Goal: Information Seeking & Learning: Check status

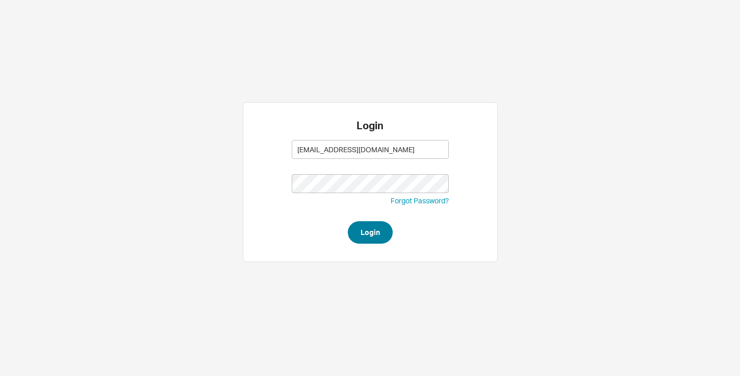
type input "[EMAIL_ADDRESS][DOMAIN_NAME]"
click at [373, 235] on button "Login" at bounding box center [370, 232] width 45 height 22
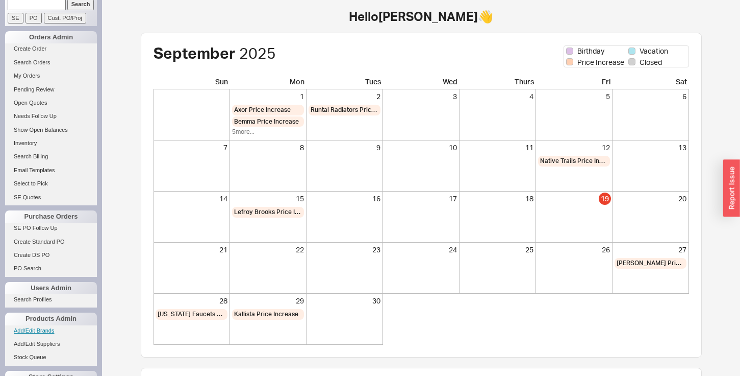
scroll to position [85, 0]
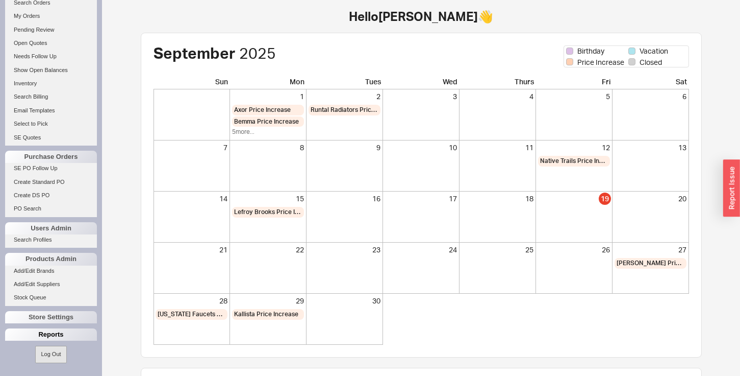
click at [25, 339] on div "Reports" at bounding box center [51, 334] width 92 height 12
click at [26, 357] on link "Total Sales Reports" at bounding box center [51, 359] width 92 height 11
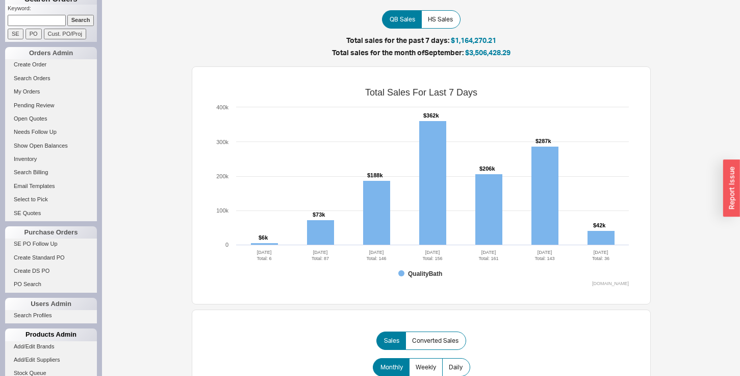
scroll to position [85, 0]
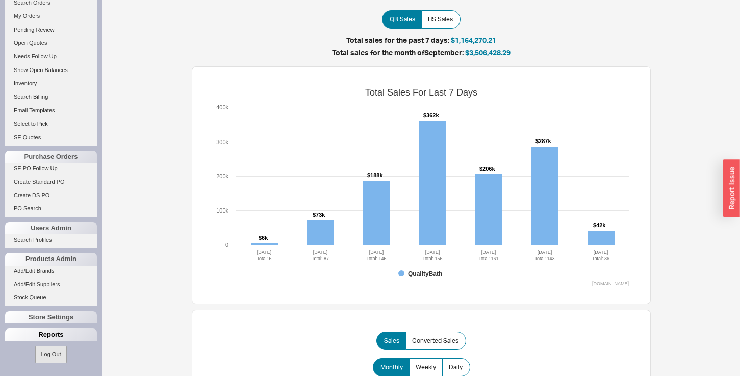
click at [38, 339] on div "Reports" at bounding box center [51, 334] width 92 height 12
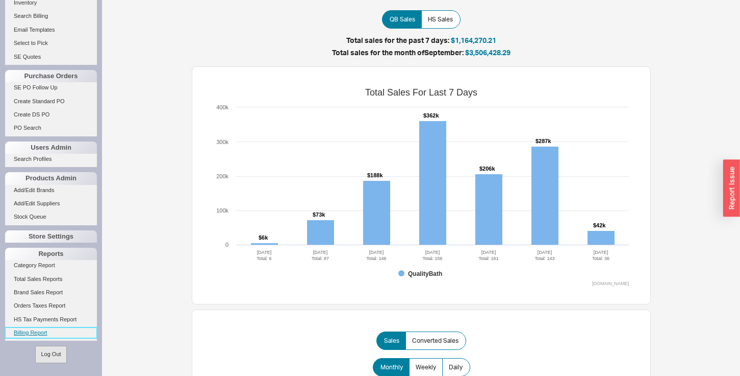
click at [33, 336] on link "Billing Report" at bounding box center [51, 332] width 92 height 11
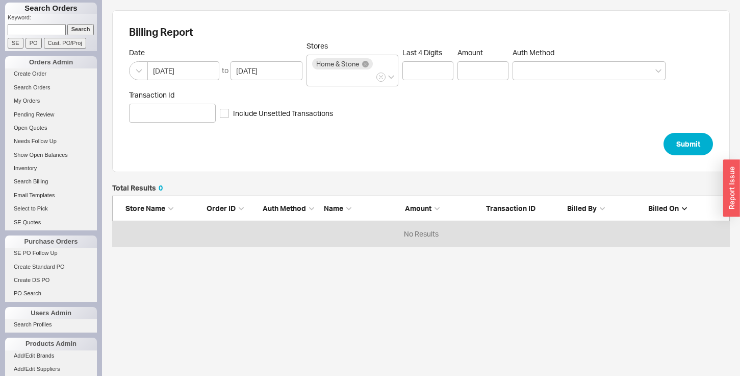
scroll to position [62, 618]
click at [183, 79] on input "[DATE]" at bounding box center [183, 70] width 72 height 19
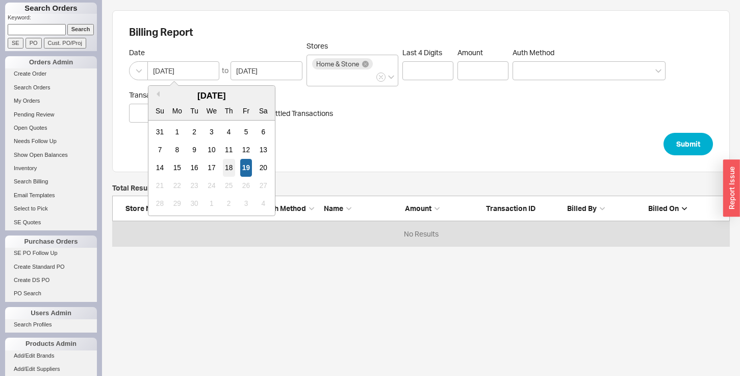
click at [231, 168] on div "18" at bounding box center [229, 168] width 12 height 18
type input "[DATE]"
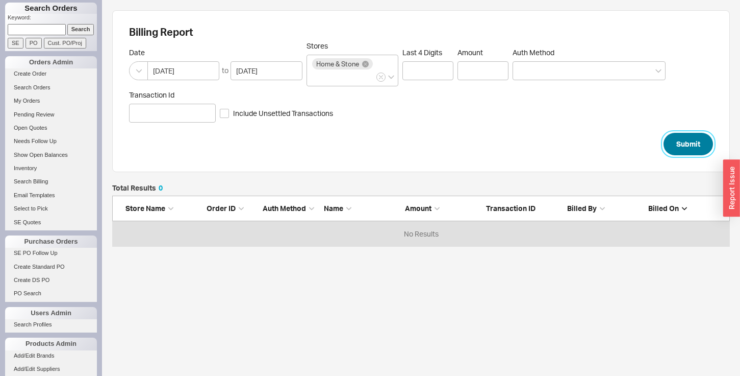
click at [685, 149] on button "Submit" at bounding box center [688, 144] width 49 height 22
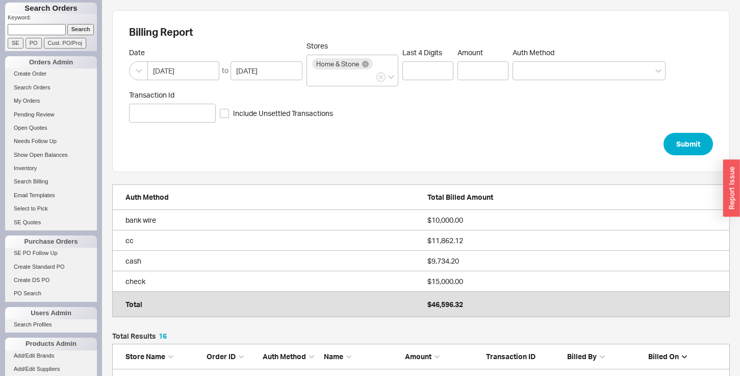
scroll to position [1, 1]
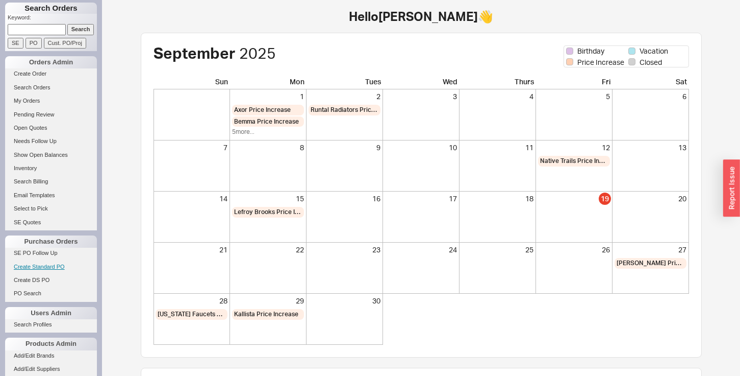
scroll to position [85, 0]
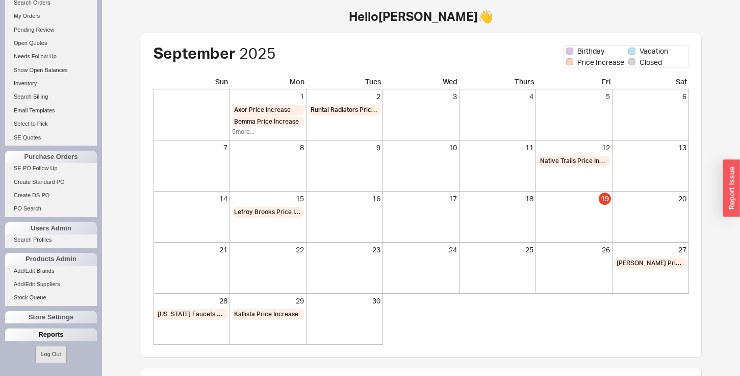
click at [41, 333] on div "Reports" at bounding box center [51, 334] width 92 height 12
click at [34, 360] on link "Total Sales Reports" at bounding box center [51, 359] width 92 height 11
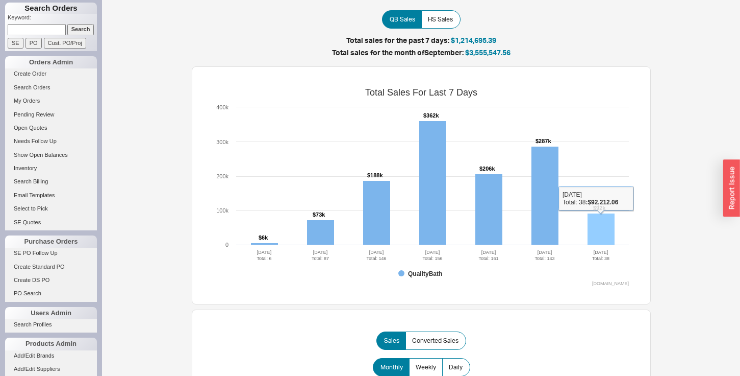
click at [603, 233] on rect at bounding box center [601, 229] width 27 height 32
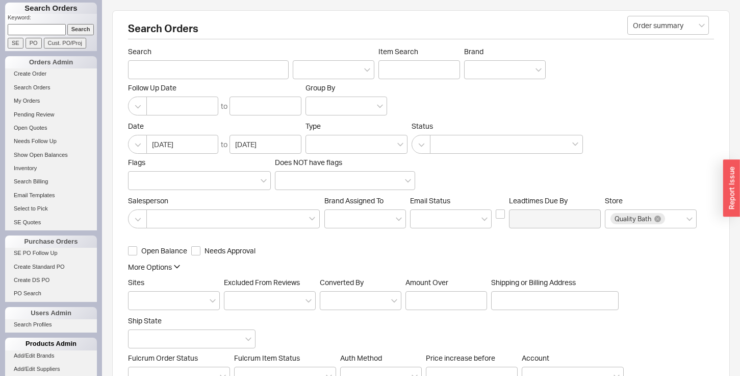
scroll to position [85, 0]
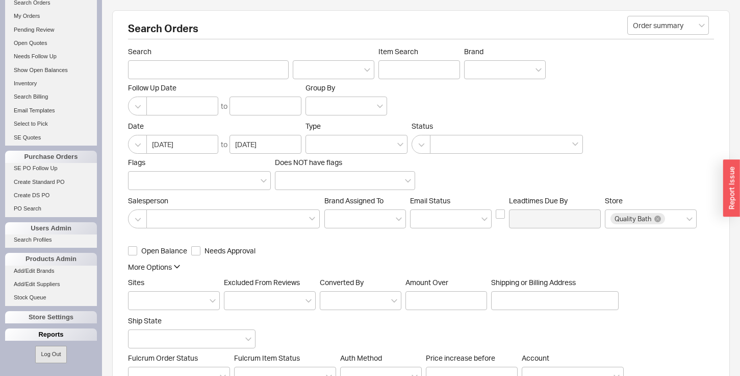
click at [39, 335] on div "Reports" at bounding box center [51, 334] width 92 height 12
click at [29, 357] on link "Total Sales Reports" at bounding box center [51, 359] width 92 height 11
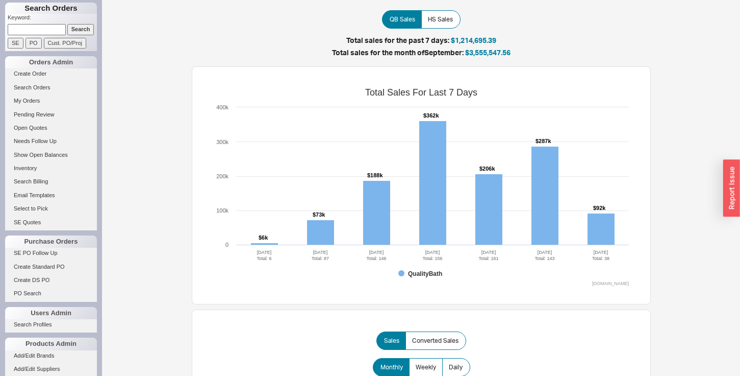
scroll to position [629, 0]
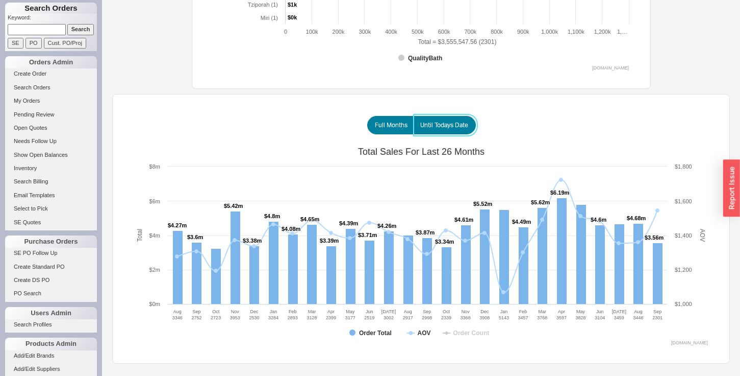
click at [446, 126] on span "Until Todays Date" at bounding box center [444, 125] width 48 height 8
click at [0, 0] on input "Until Todays Date" at bounding box center [0, 0] width 0 height 0
